Goal: Task Accomplishment & Management: Manage account settings

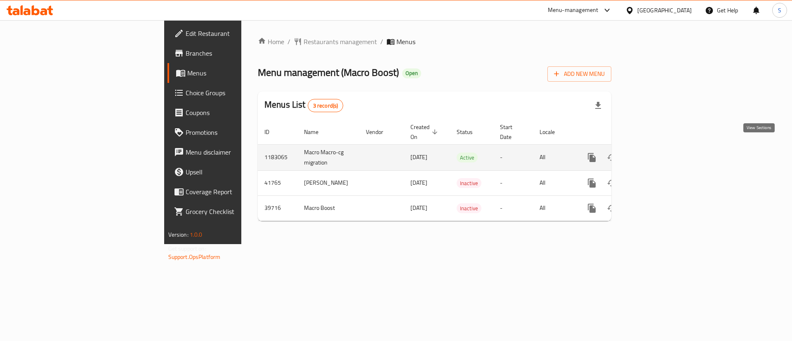
click at [655, 154] on icon "enhanced table" at bounding box center [651, 157] width 7 height 7
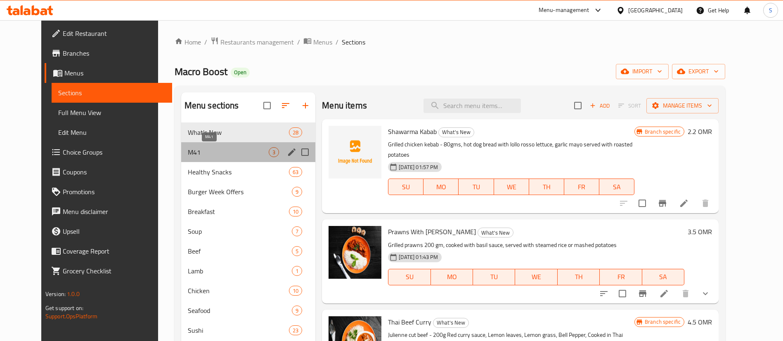
click at [206, 154] on span "M41" at bounding box center [228, 152] width 81 height 10
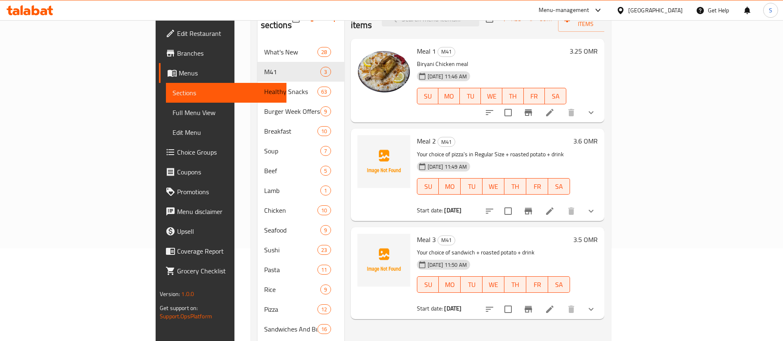
scroll to position [92, 0]
click at [596, 108] on icon "show more" at bounding box center [591, 113] width 10 height 10
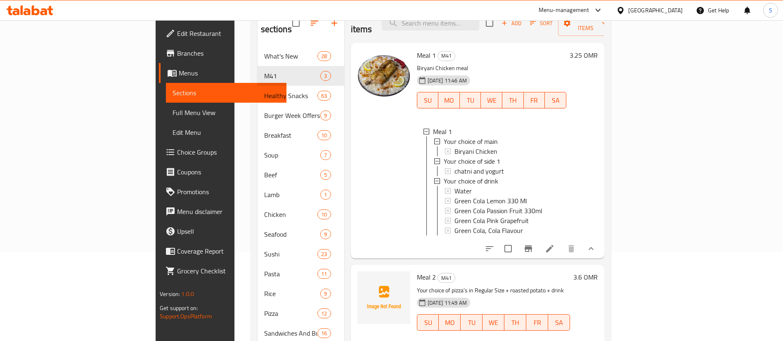
scroll to position [91, 0]
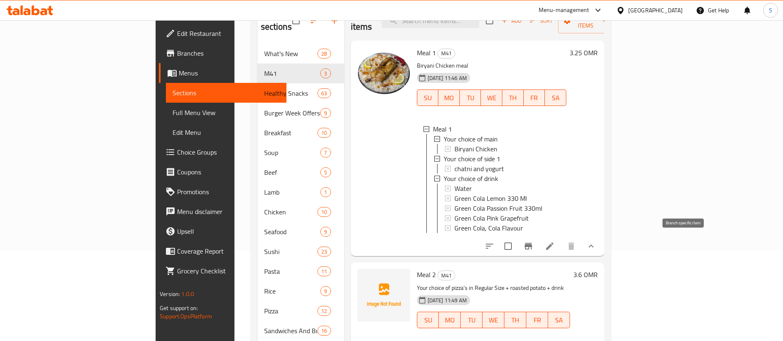
click at [532, 243] on icon "Branch-specific-item" at bounding box center [528, 246] width 7 height 7
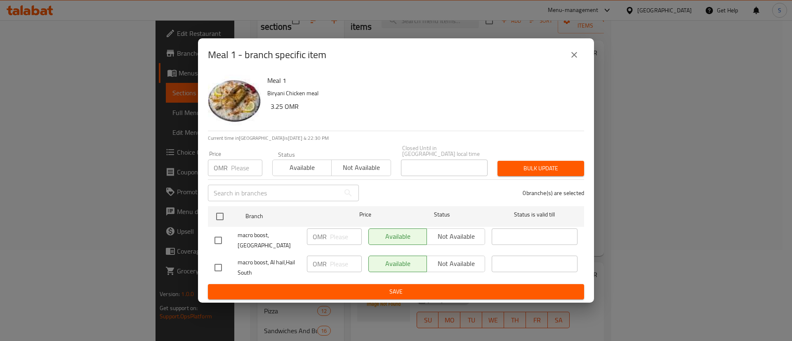
click at [572, 56] on icon "close" at bounding box center [575, 55] width 10 height 10
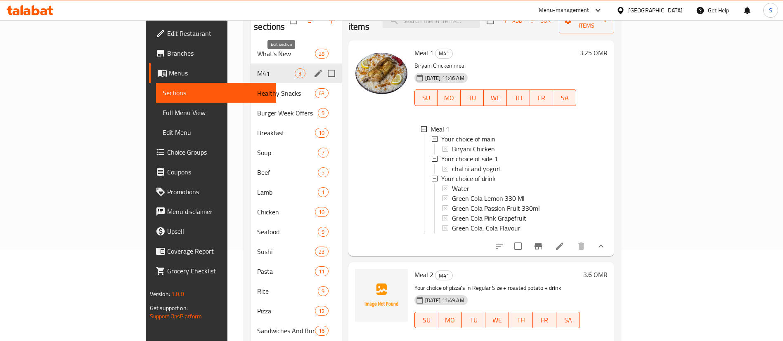
click at [312, 67] on button "edit" at bounding box center [318, 73] width 12 height 12
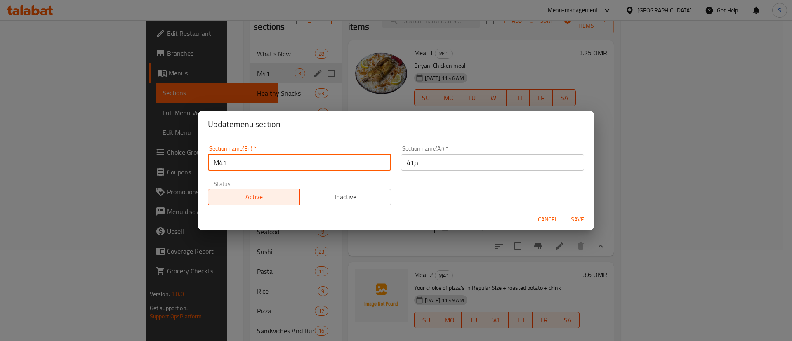
click at [333, 155] on input "M41" at bounding box center [299, 162] width 183 height 17
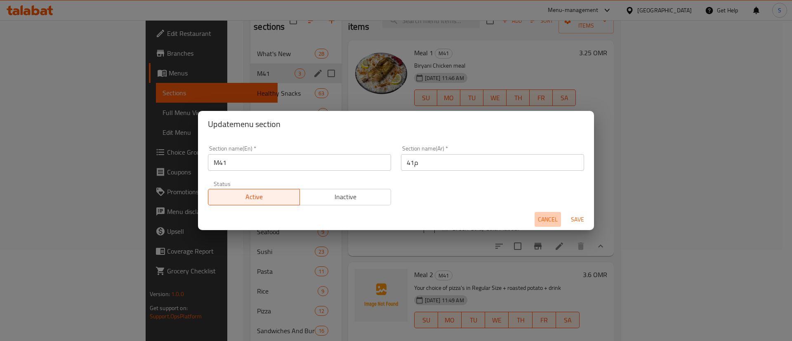
click at [551, 216] on span "Cancel" at bounding box center [548, 220] width 20 height 10
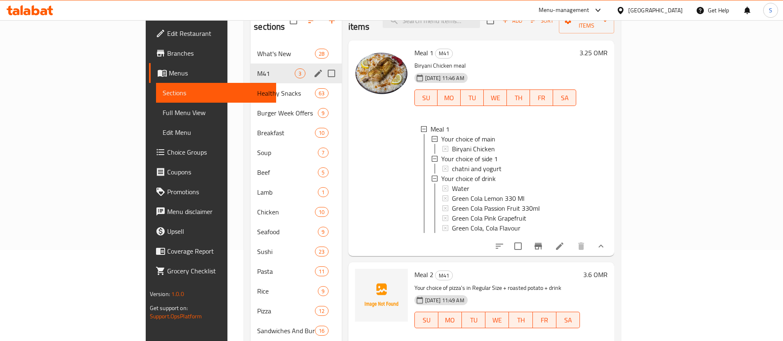
scroll to position [59, 0]
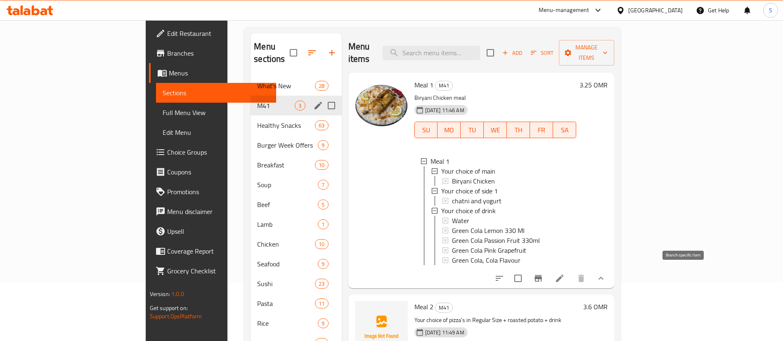
click at [548, 281] on button "Branch-specific-item" at bounding box center [538, 279] width 20 height 20
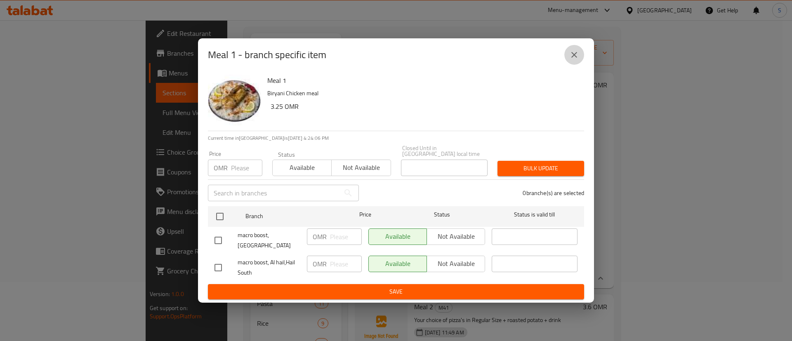
click at [579, 59] on icon "close" at bounding box center [575, 55] width 10 height 10
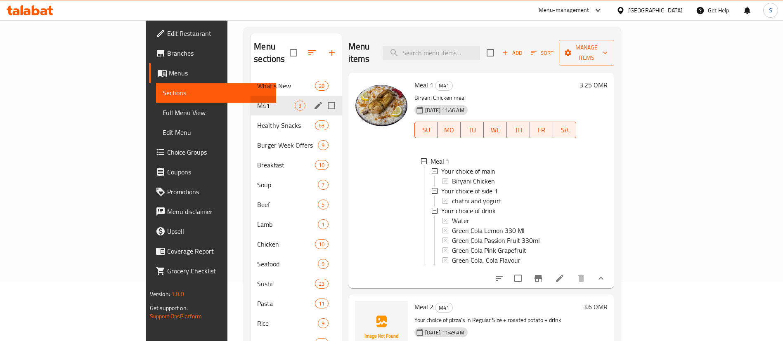
scroll to position [1, 0]
click at [167, 58] on span "Branches" at bounding box center [218, 53] width 103 height 10
